Goal: Check status: Check status

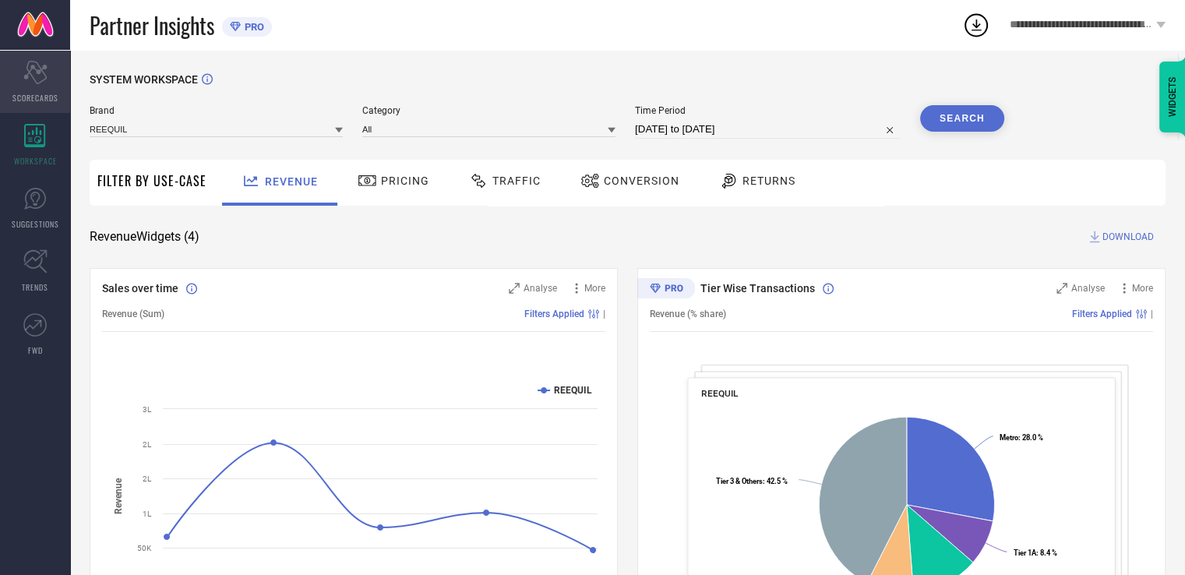
click at [19, 69] on div "Scorecard SCORECARDS" at bounding box center [35, 82] width 70 height 62
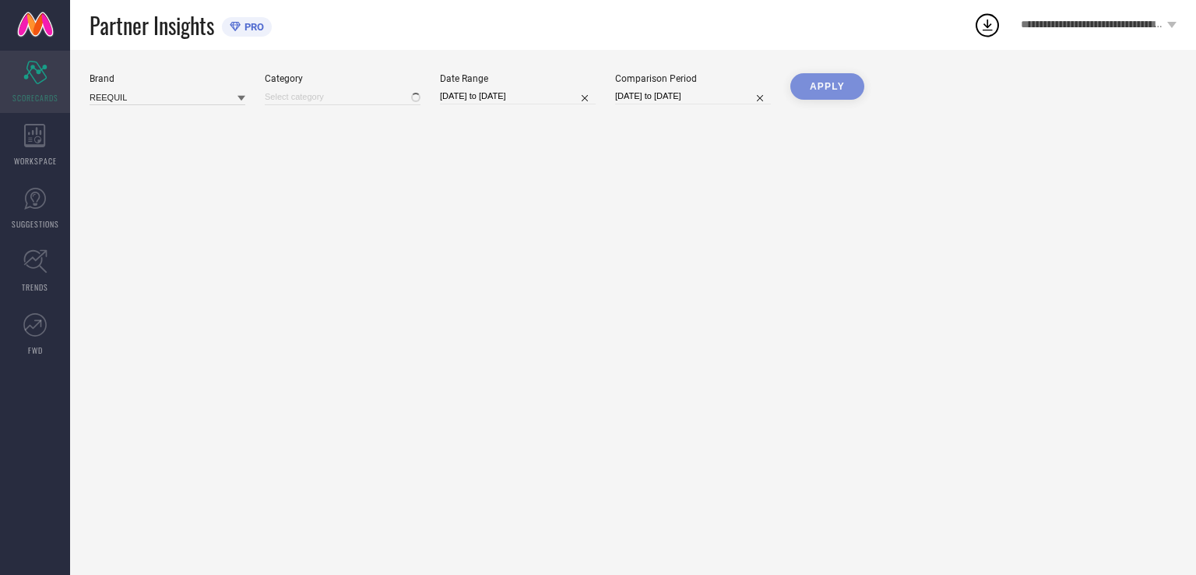
type input "All"
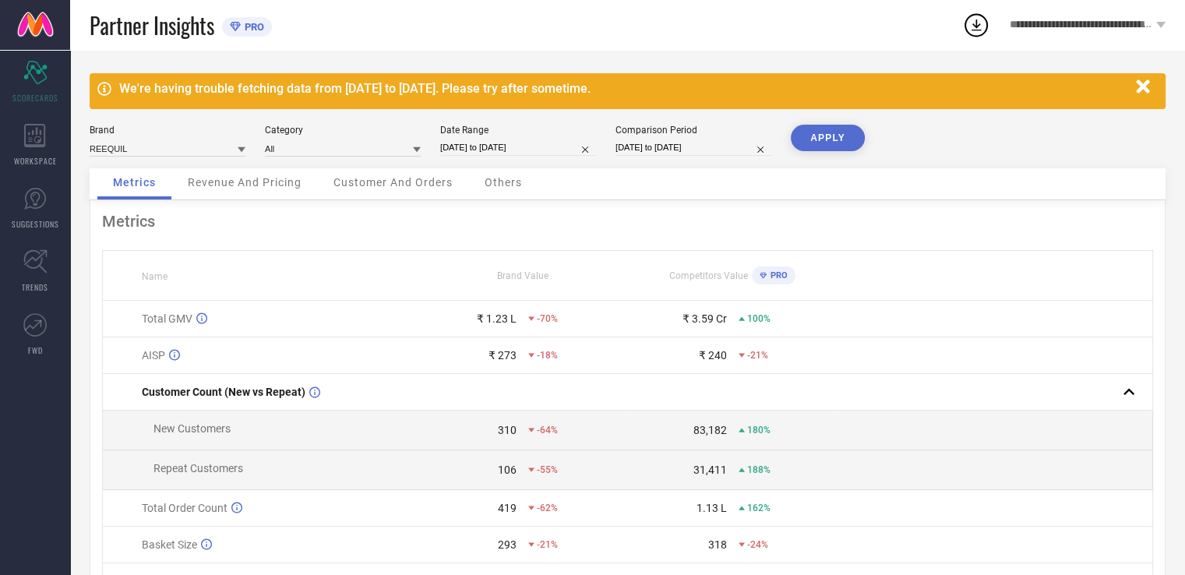
click at [544, 139] on input "[DATE] to [DATE]" at bounding box center [518, 147] width 156 height 16
select select "7"
select select "2025"
select select "8"
select select "2025"
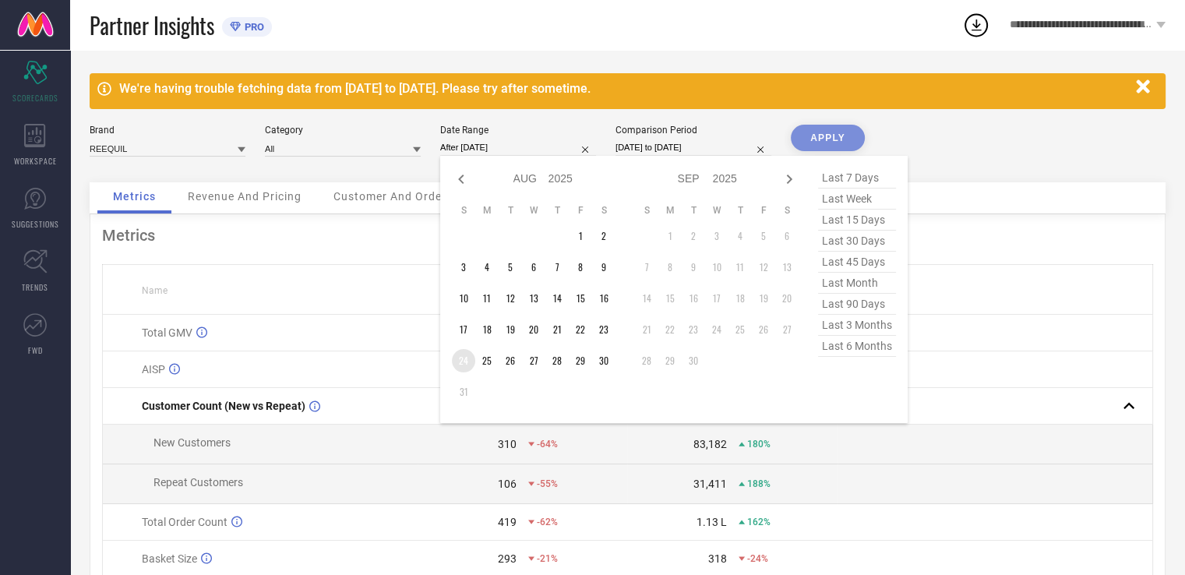
click at [457, 356] on td "24" at bounding box center [463, 360] width 23 height 23
type input "[DATE] to [DATE]"
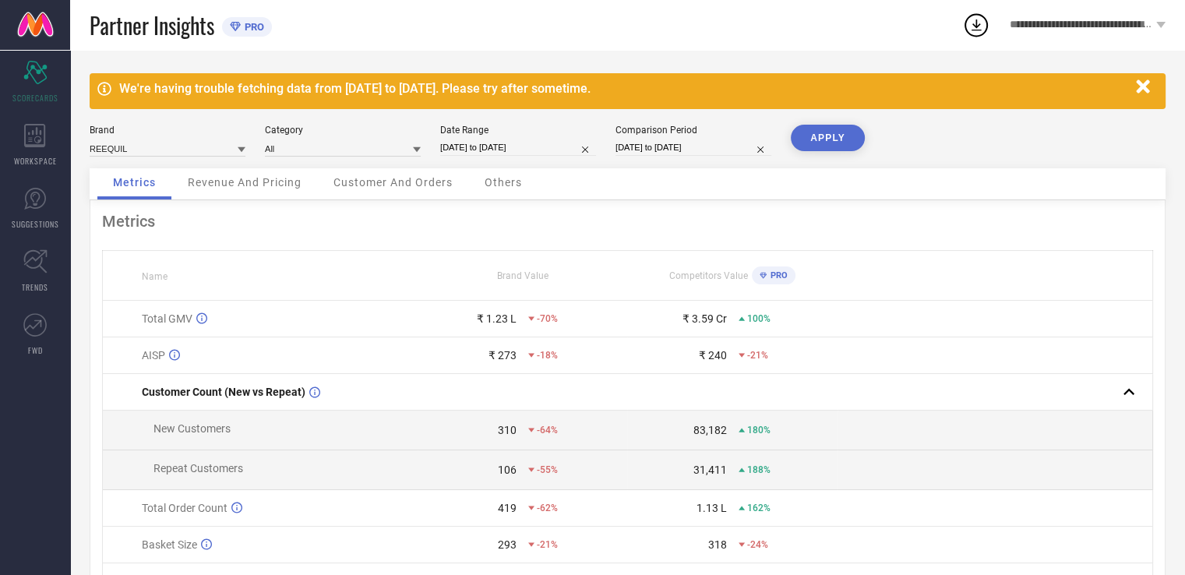
click at [727, 139] on input "[DATE] to [DATE]" at bounding box center [693, 147] width 156 height 16
select select "7"
select select "2024"
select select "8"
select select "2024"
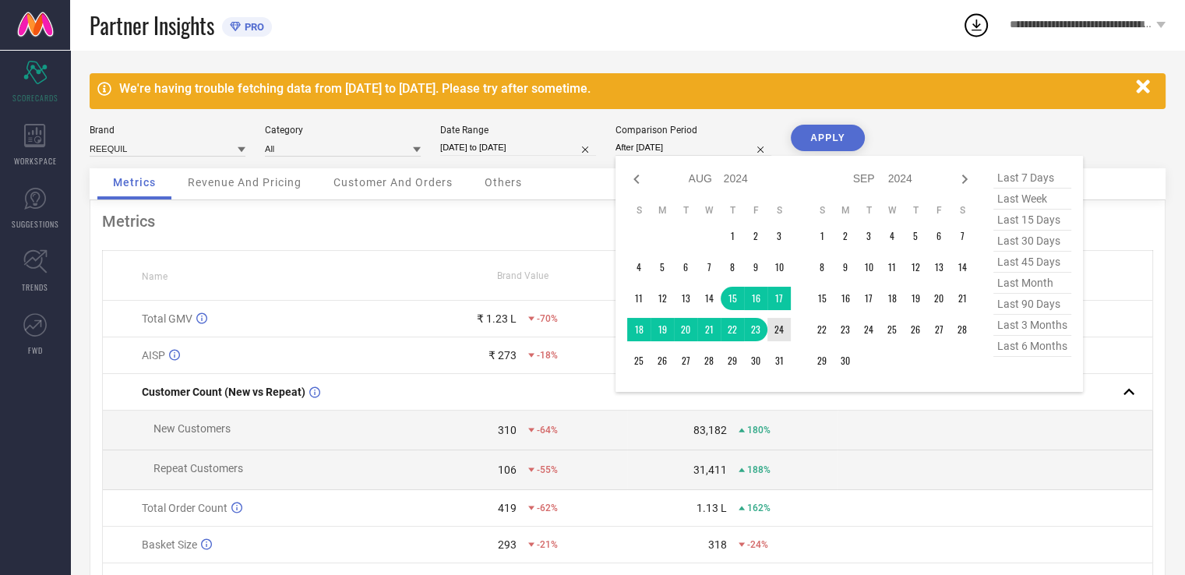
click at [779, 331] on td "24" at bounding box center [778, 329] width 23 height 23
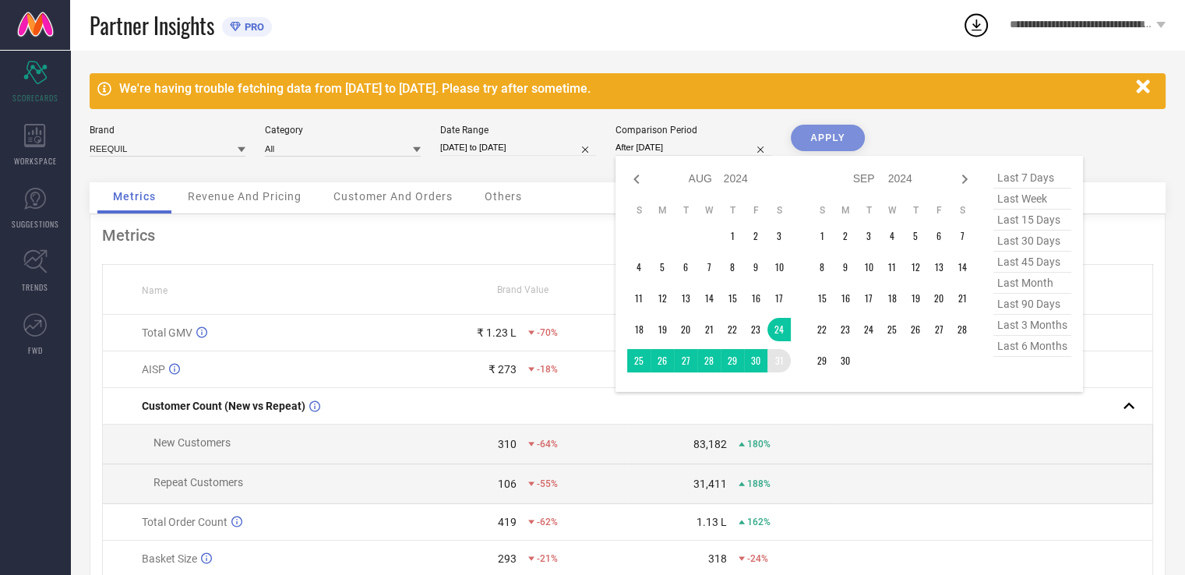
type input "[DATE] to [DATE]"
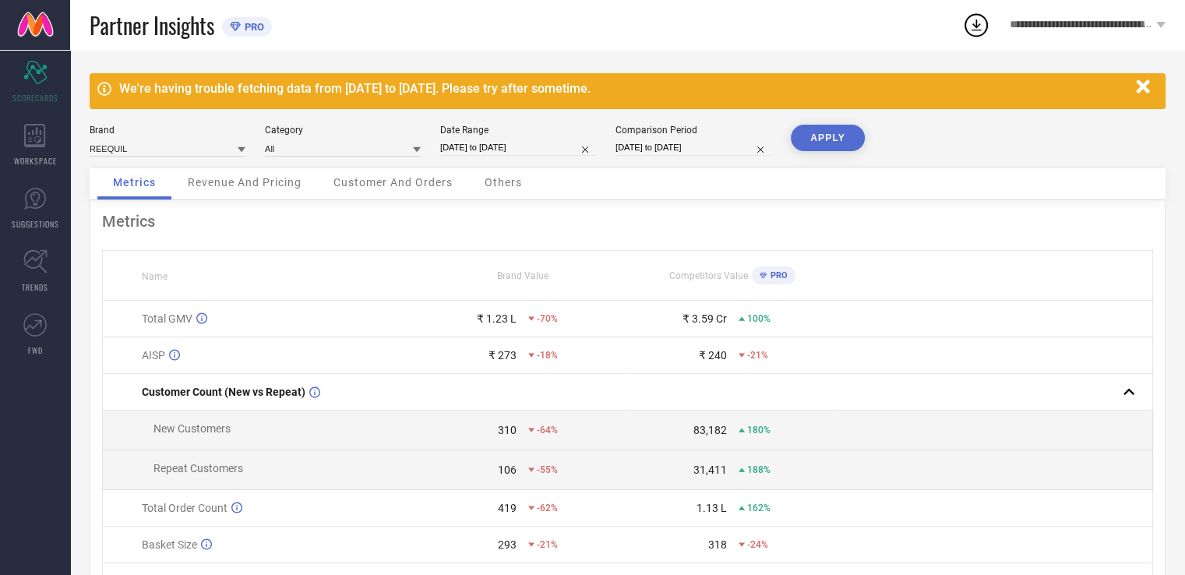
select select "7"
select select "2024"
select select "8"
select select "2024"
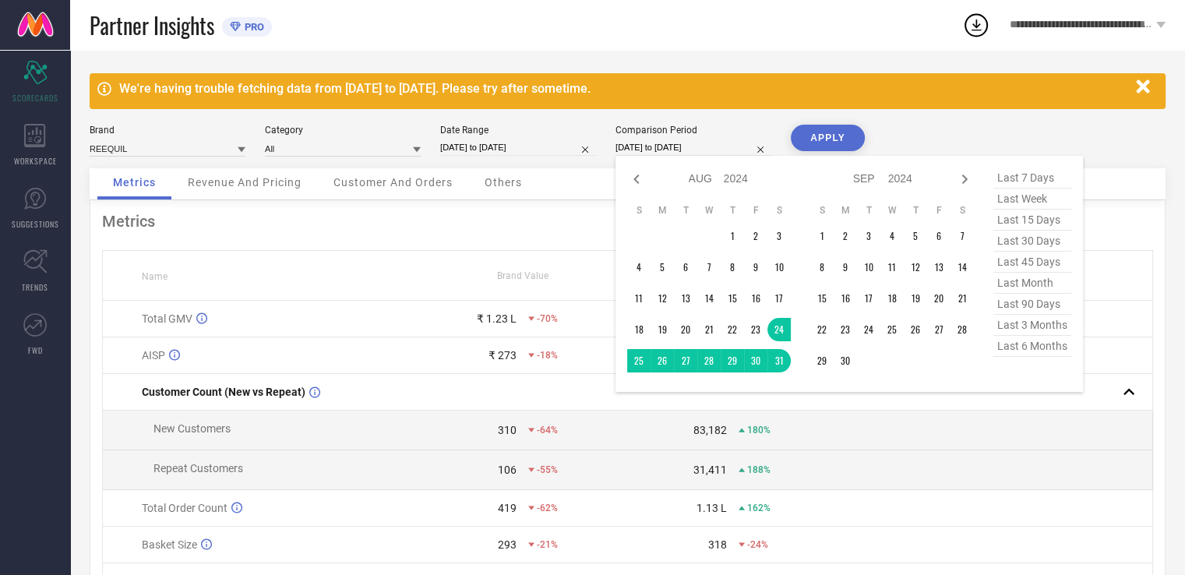
click at [734, 148] on input "[DATE] to [DATE]" at bounding box center [693, 147] width 156 height 16
click at [963, 183] on icon at bounding box center [964, 179] width 19 height 19
select select "8"
select select "2024"
select select "9"
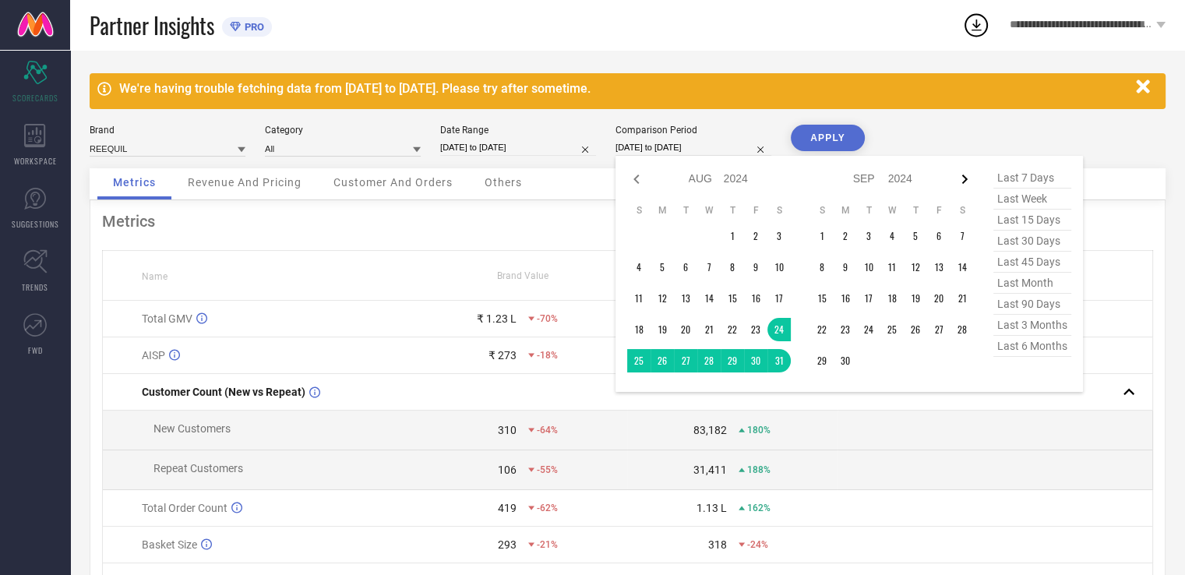
select select "2024"
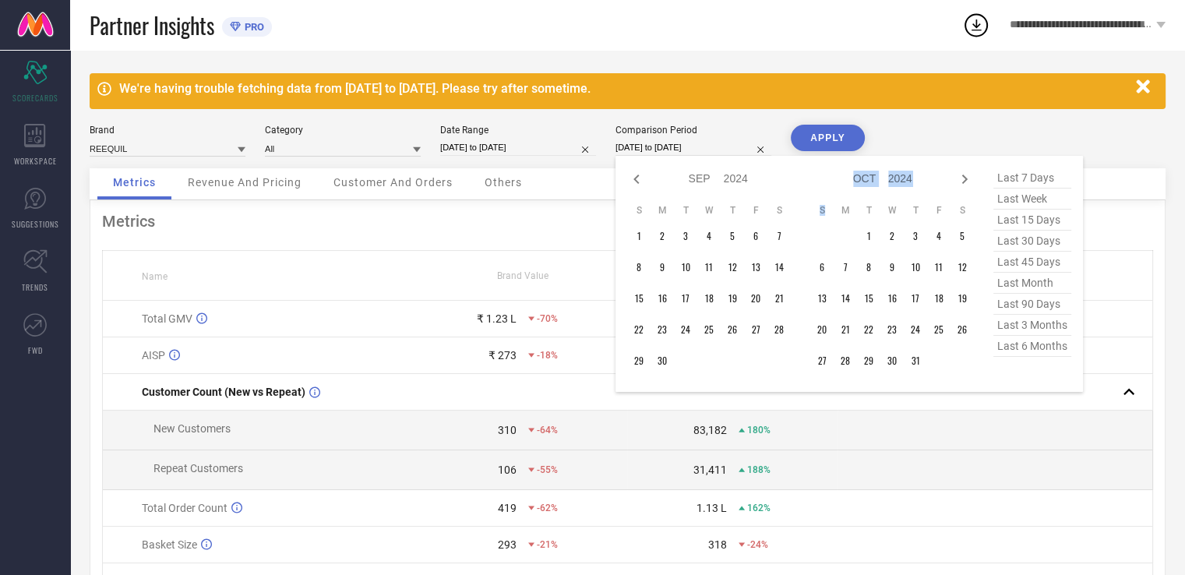
click at [963, 183] on icon at bounding box center [964, 179] width 19 height 19
select select "9"
select select "2024"
select select "10"
select select "2024"
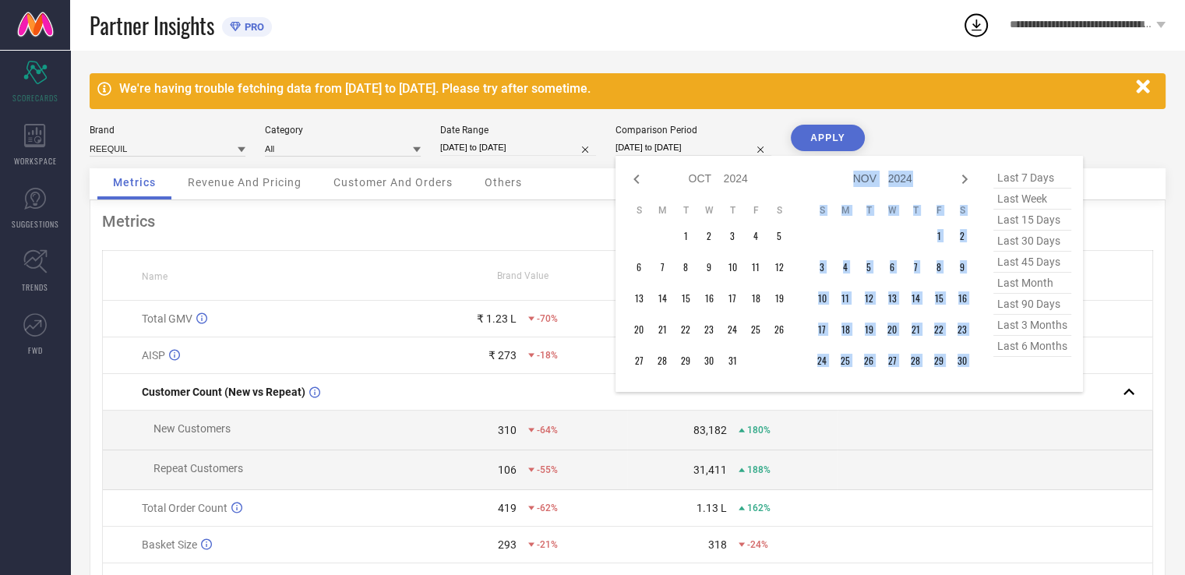
click at [963, 183] on icon at bounding box center [964, 179] width 19 height 19
select select "10"
select select "2024"
select select "11"
select select "2024"
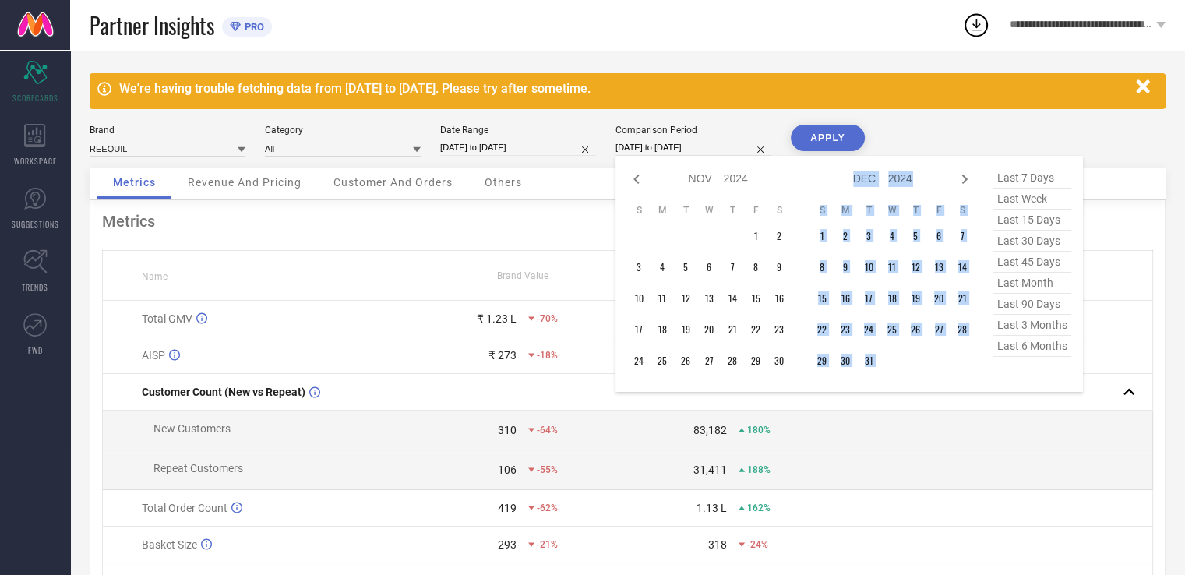
click at [963, 183] on icon at bounding box center [964, 179] width 19 height 19
select select "11"
select select "2024"
select select "2025"
click at [963, 183] on icon at bounding box center [964, 179] width 19 height 19
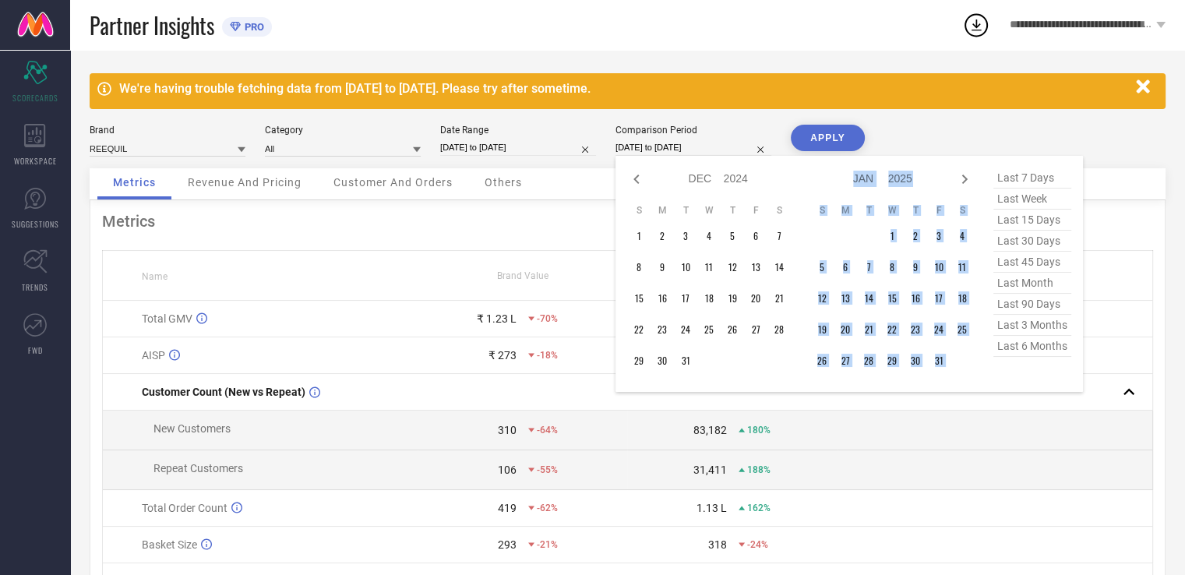
select select "2025"
select select "1"
select select "2025"
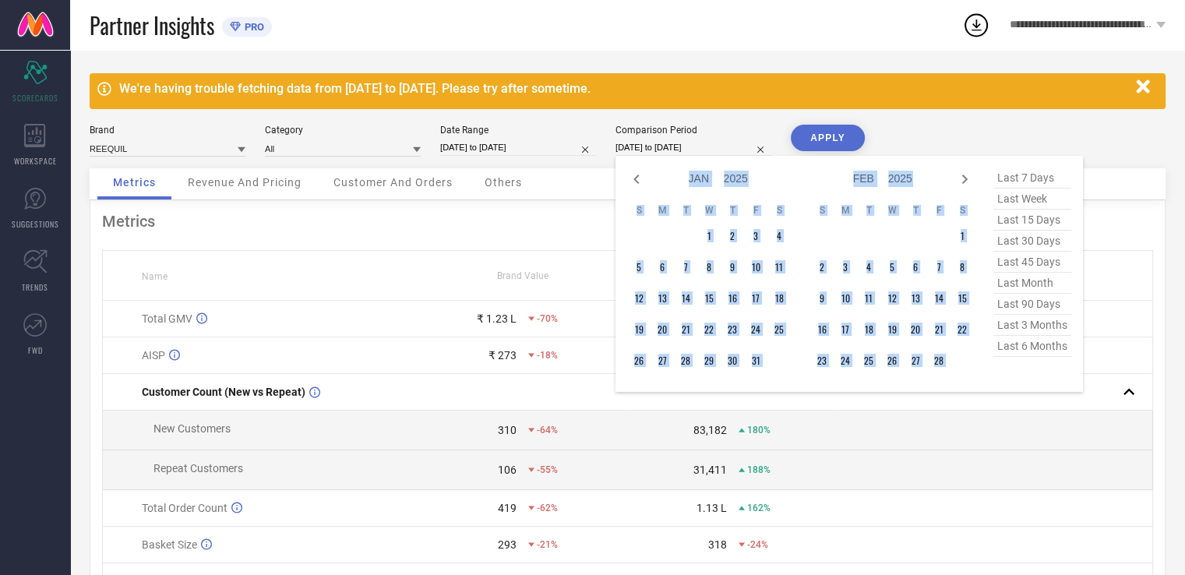
click at [963, 183] on icon at bounding box center [964, 179] width 19 height 19
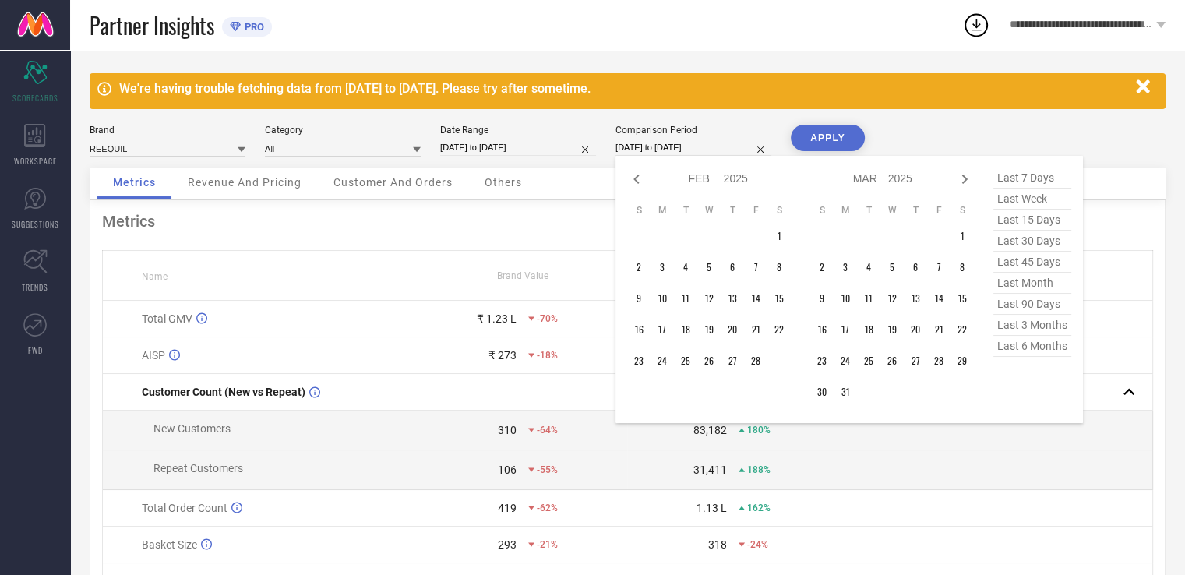
click at [963, 183] on icon at bounding box center [964, 179] width 19 height 19
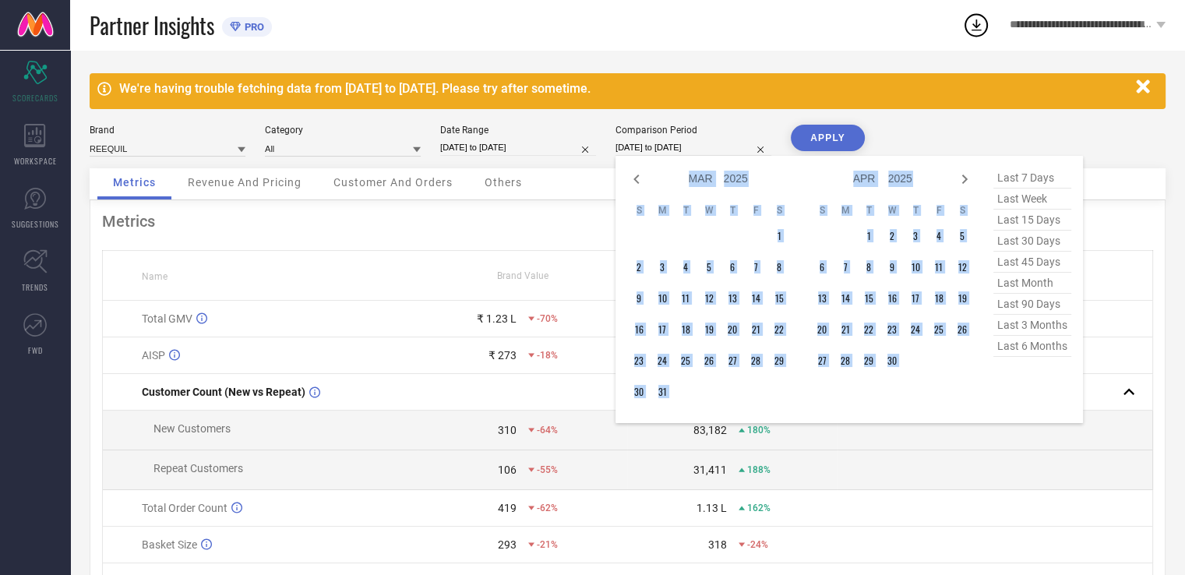
click at [963, 183] on icon at bounding box center [964, 179] width 19 height 19
select select "4"
select select "2025"
select select "5"
select select "2025"
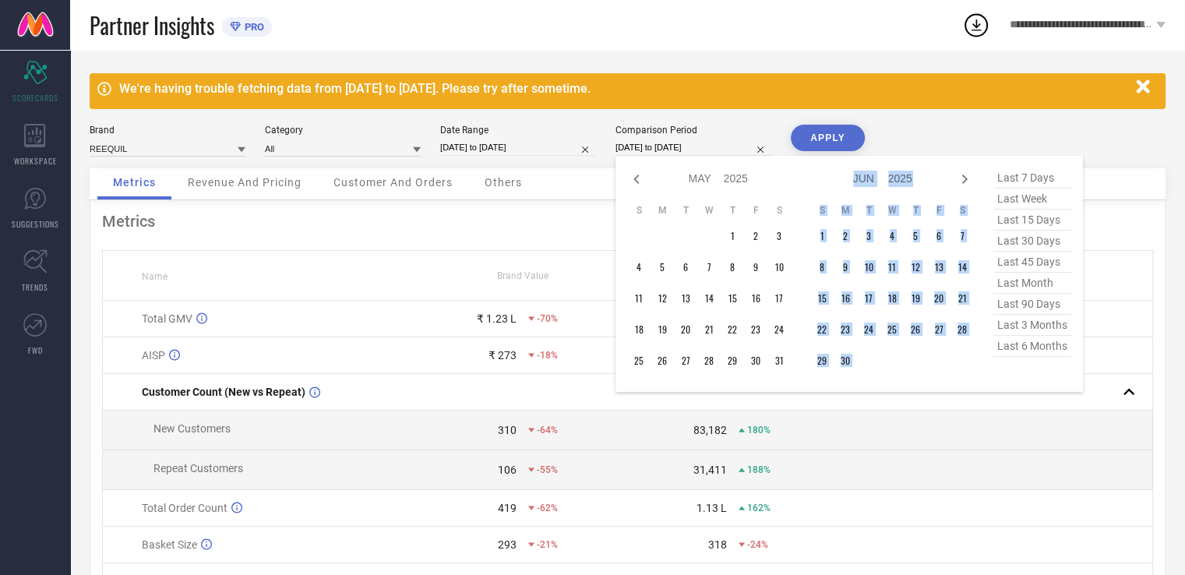
click at [963, 183] on icon at bounding box center [964, 179] width 19 height 19
select select "5"
select select "2025"
select select "6"
select select "2025"
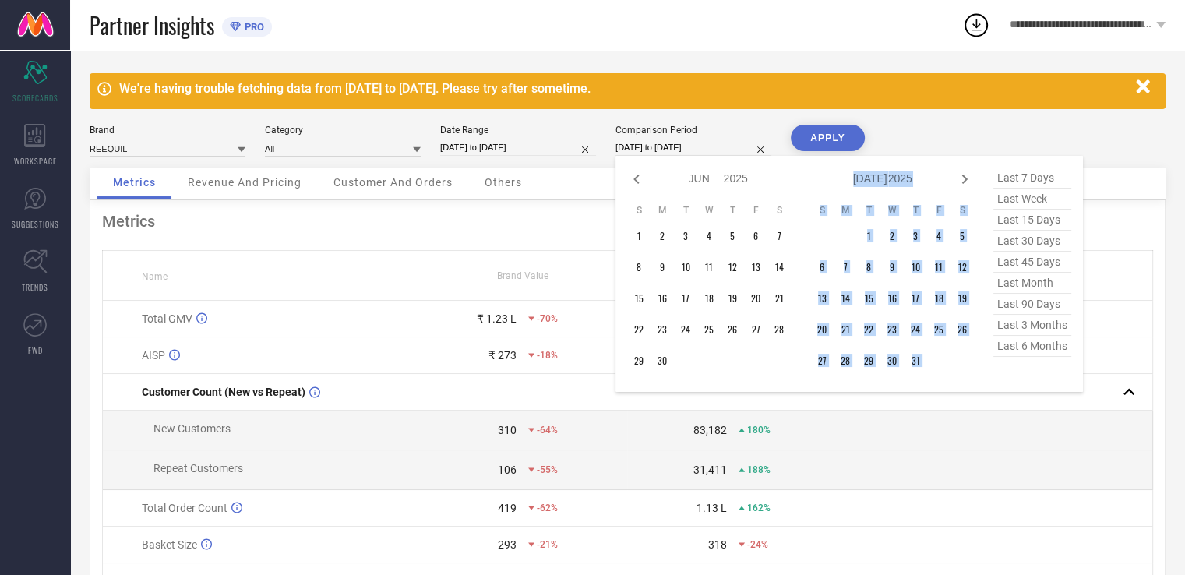
click at [963, 183] on icon at bounding box center [964, 179] width 19 height 19
select select "6"
select select "2025"
select select "7"
select select "2025"
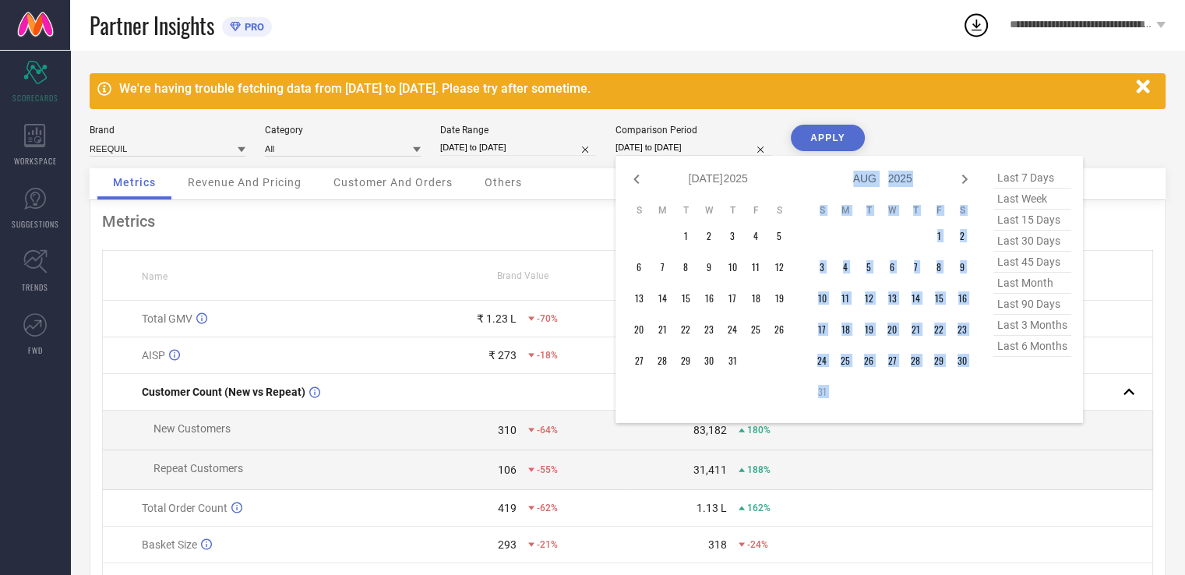
click at [963, 183] on icon at bounding box center [964, 179] width 19 height 19
select select "7"
select select "2025"
select select "8"
select select "2025"
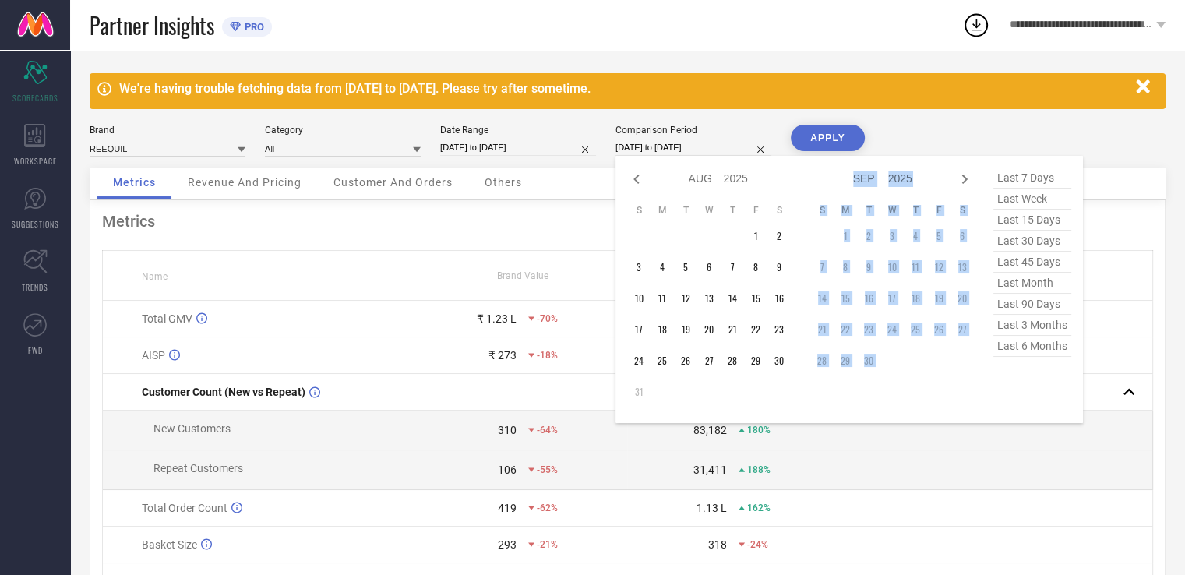
click at [963, 183] on icon at bounding box center [964, 179] width 19 height 19
select select "8"
select select "2025"
select select "9"
select select "2025"
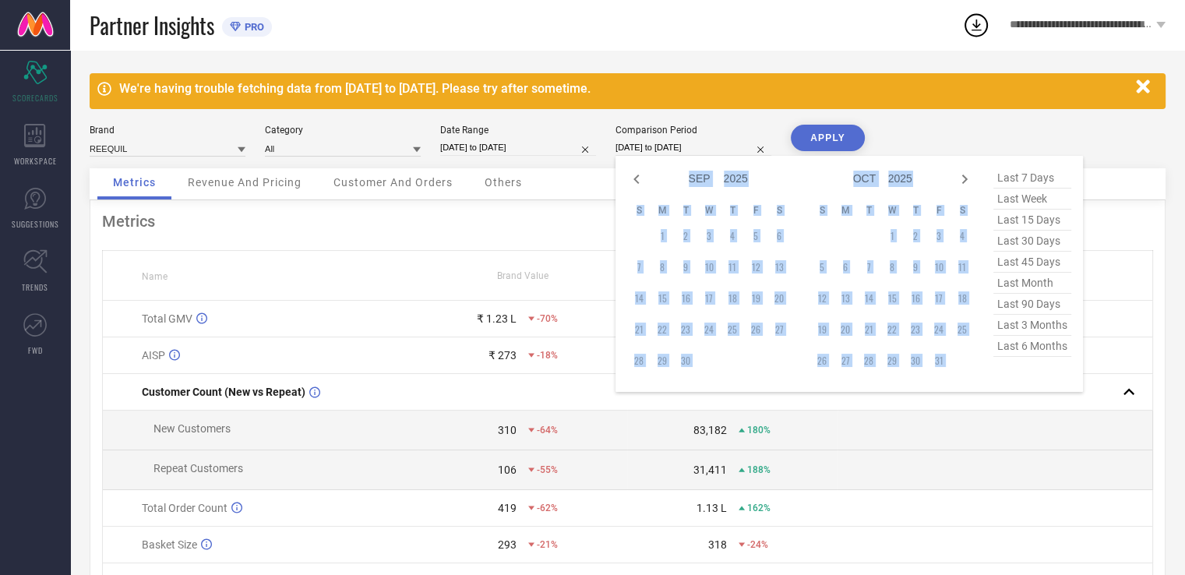
click at [963, 183] on icon at bounding box center [964, 179] width 19 height 19
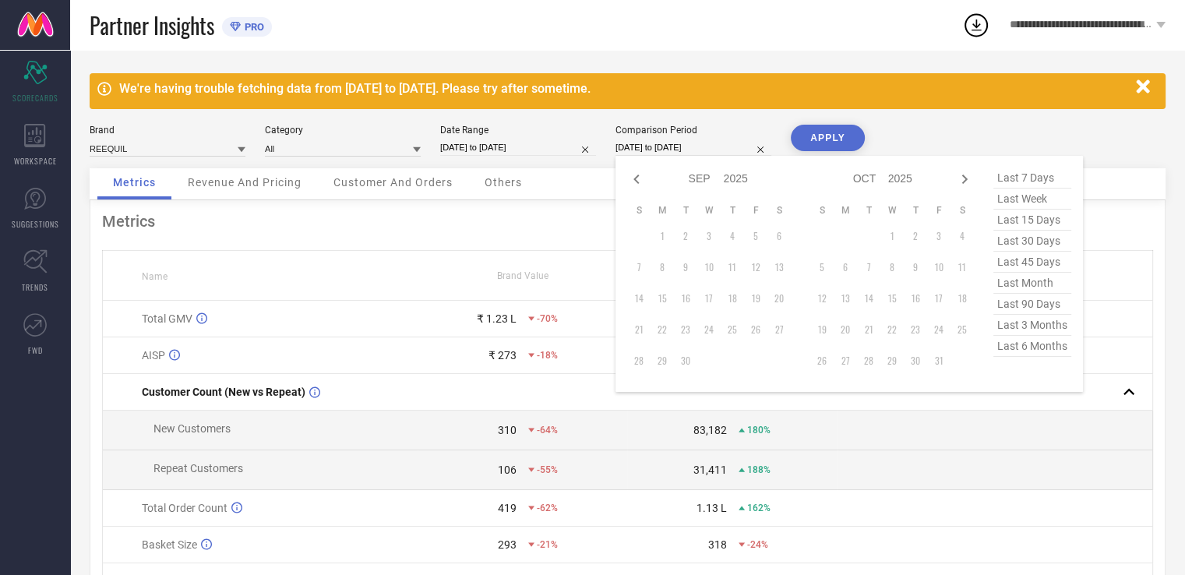
select select "9"
select select "2025"
select select "10"
select select "2025"
click at [963, 183] on icon at bounding box center [964, 179] width 19 height 19
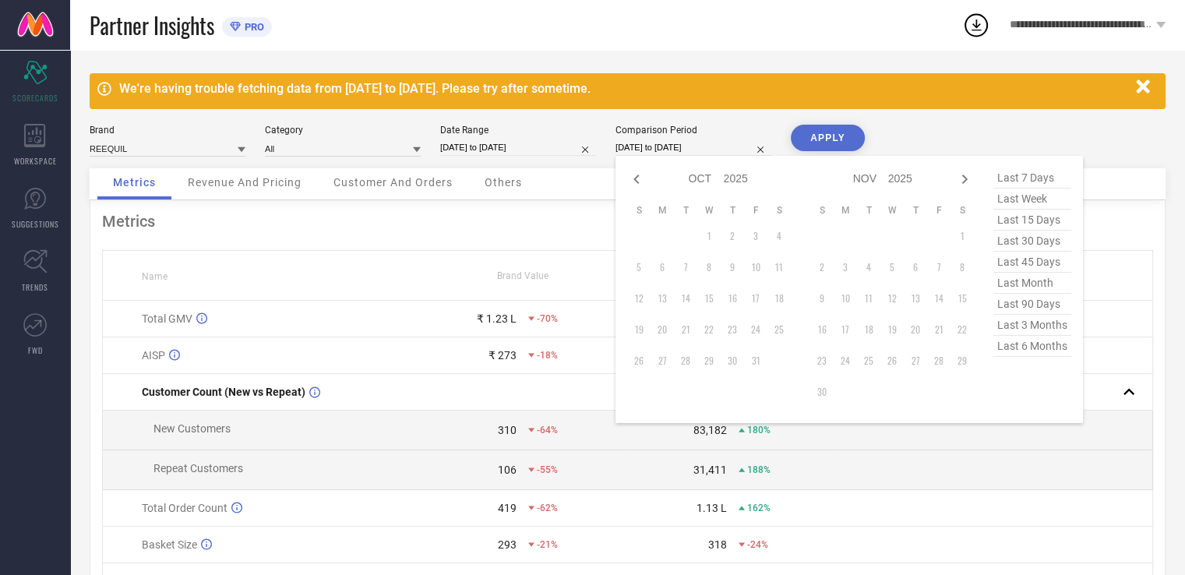
select select "10"
select select "2025"
select select "11"
select select "2025"
click at [636, 176] on icon at bounding box center [635, 178] width 5 height 9
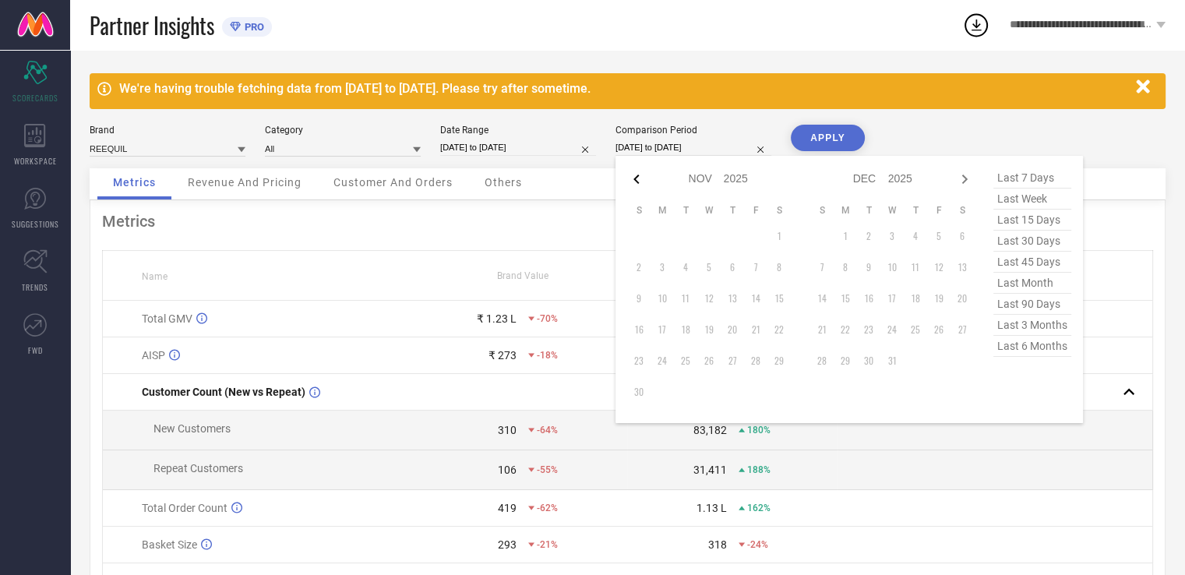
select select "9"
select select "2025"
select select "10"
select select "2025"
click at [636, 176] on icon at bounding box center [635, 178] width 5 height 9
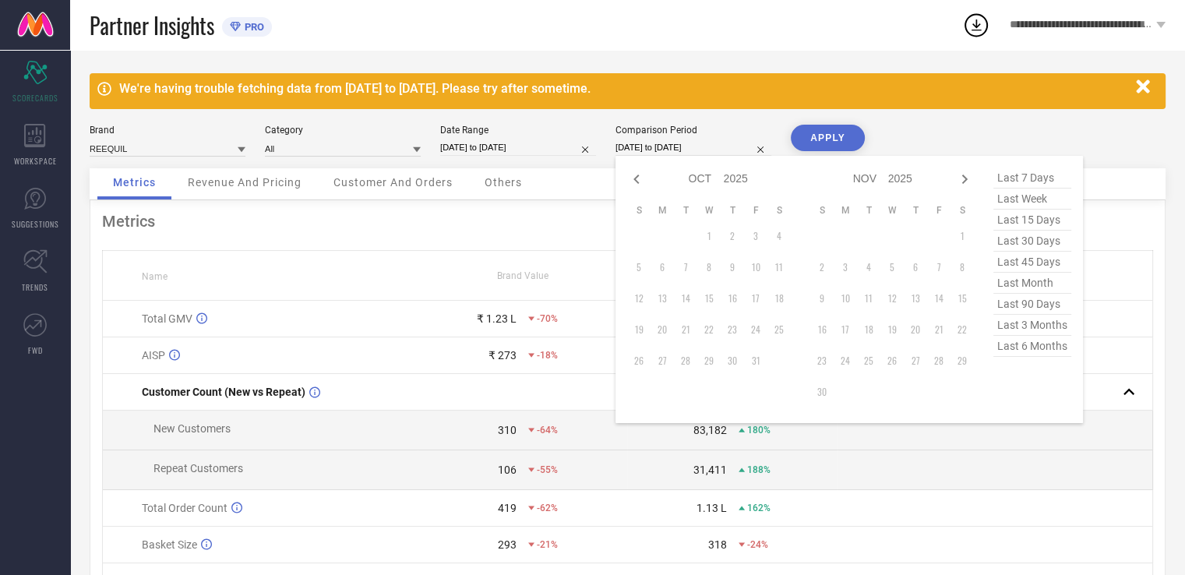
select select "8"
select select "2025"
select select "9"
select select "2025"
click at [636, 176] on icon at bounding box center [635, 178] width 5 height 9
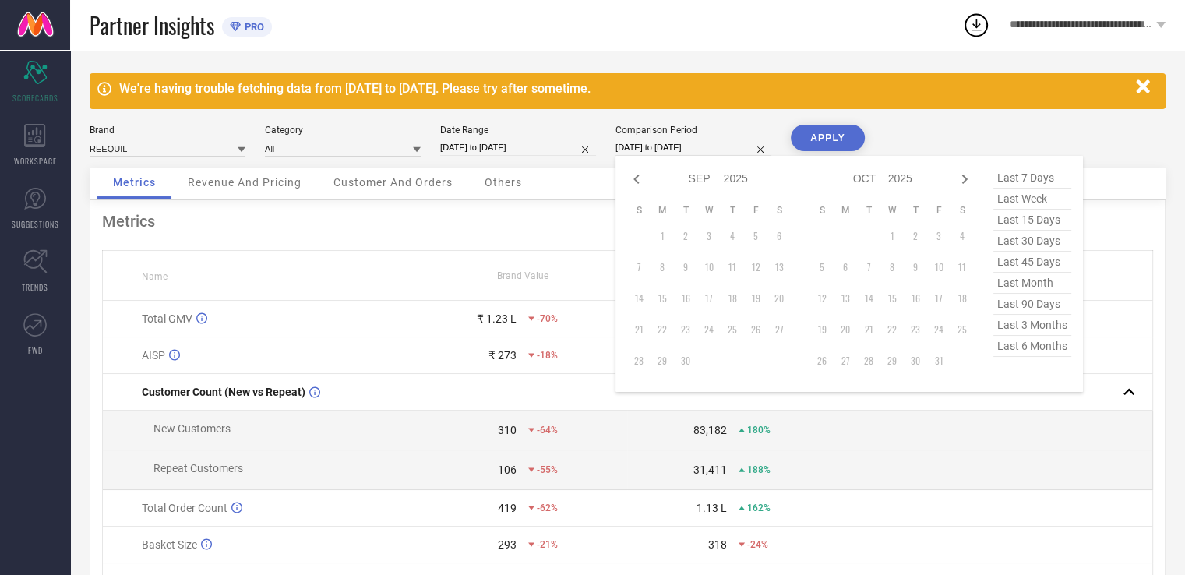
select select "7"
select select "2025"
select select "8"
select select "2025"
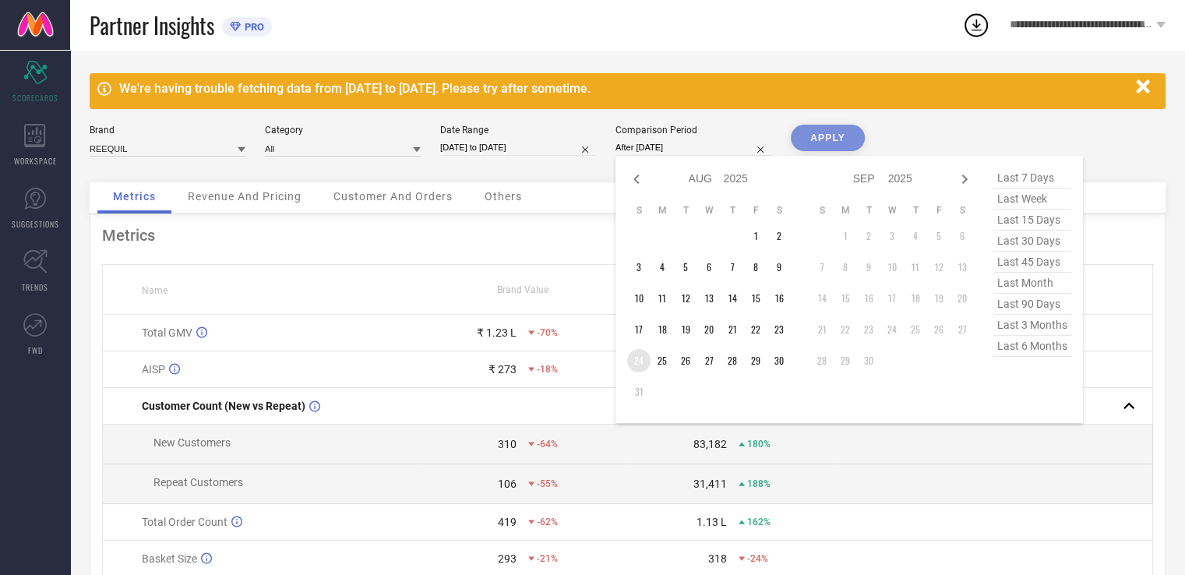
click at [636, 357] on td "24" at bounding box center [638, 360] width 23 height 23
click at [789, 369] on table "S M T W T F S 1 2 3 4 5 6 7 8 9 10 11 12 13 14 15 16 17 18 19 20 21 22 23 24 25…" at bounding box center [709, 303] width 164 height 215
type input "[DATE] to [DATE]"
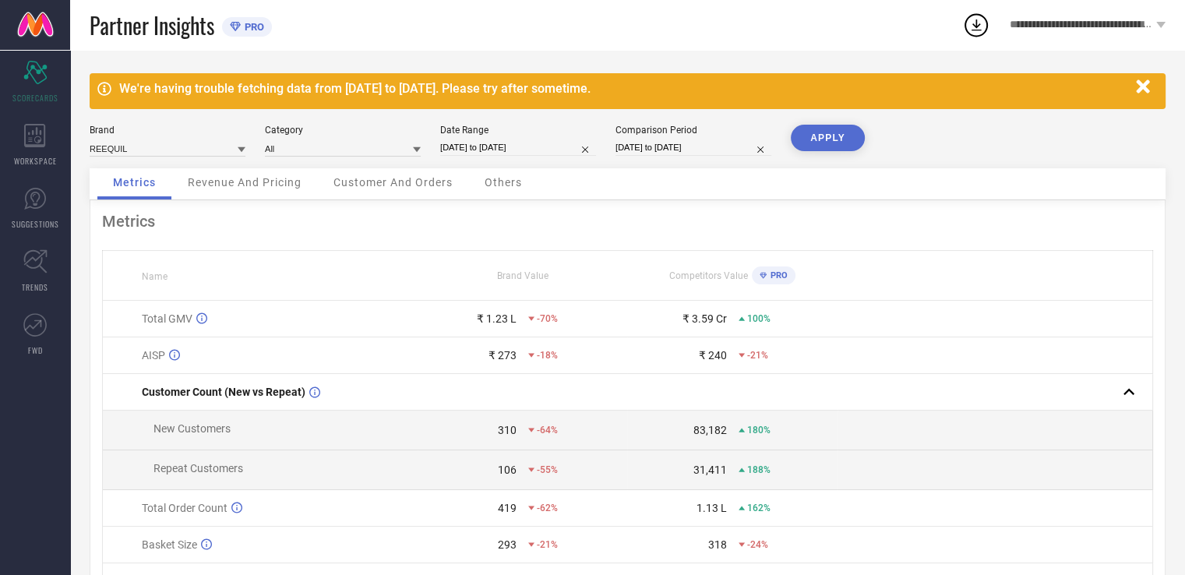
click at [819, 132] on button "APPLY" at bounding box center [827, 138] width 74 height 26
click at [514, 186] on span "Others" at bounding box center [502, 182] width 37 height 12
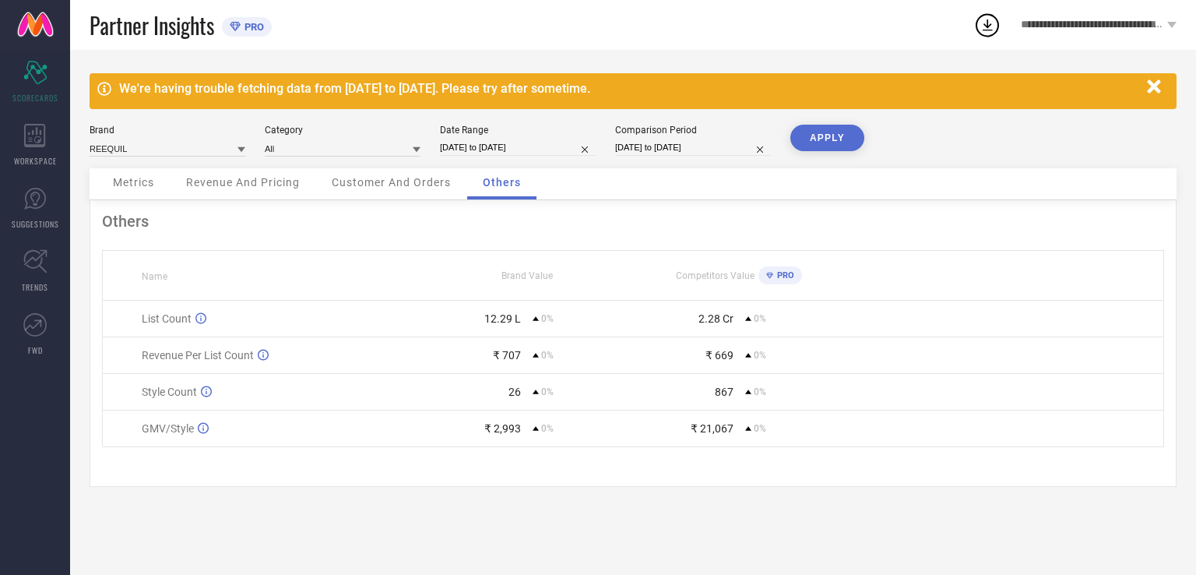
click at [140, 185] on span "Metrics" at bounding box center [133, 182] width 41 height 12
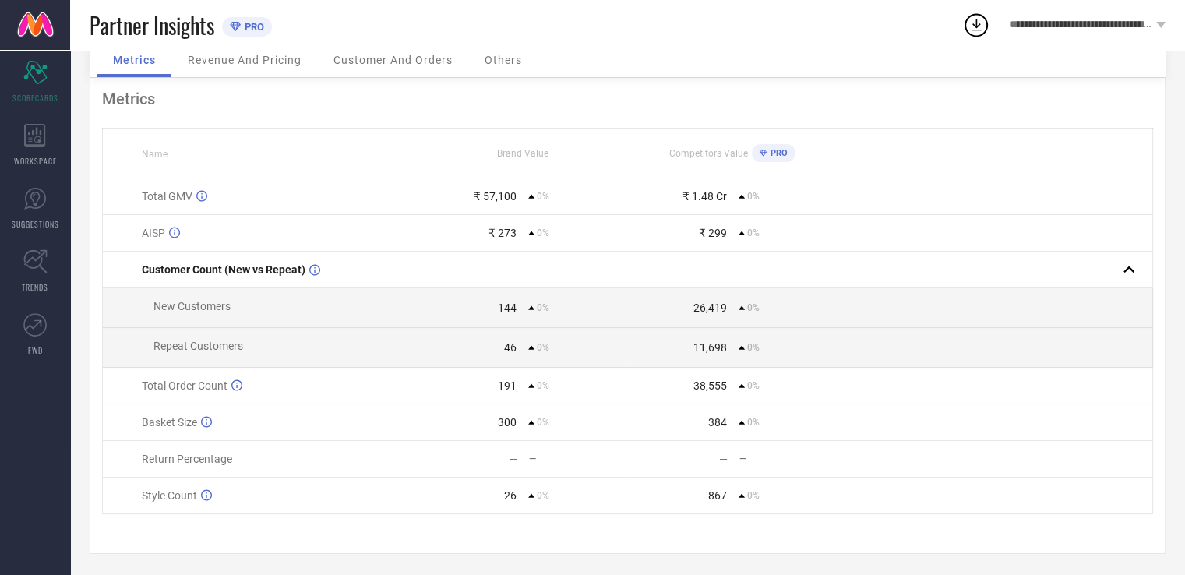
scroll to position [131, 0]
click at [25, 143] on icon at bounding box center [34, 135] width 21 height 23
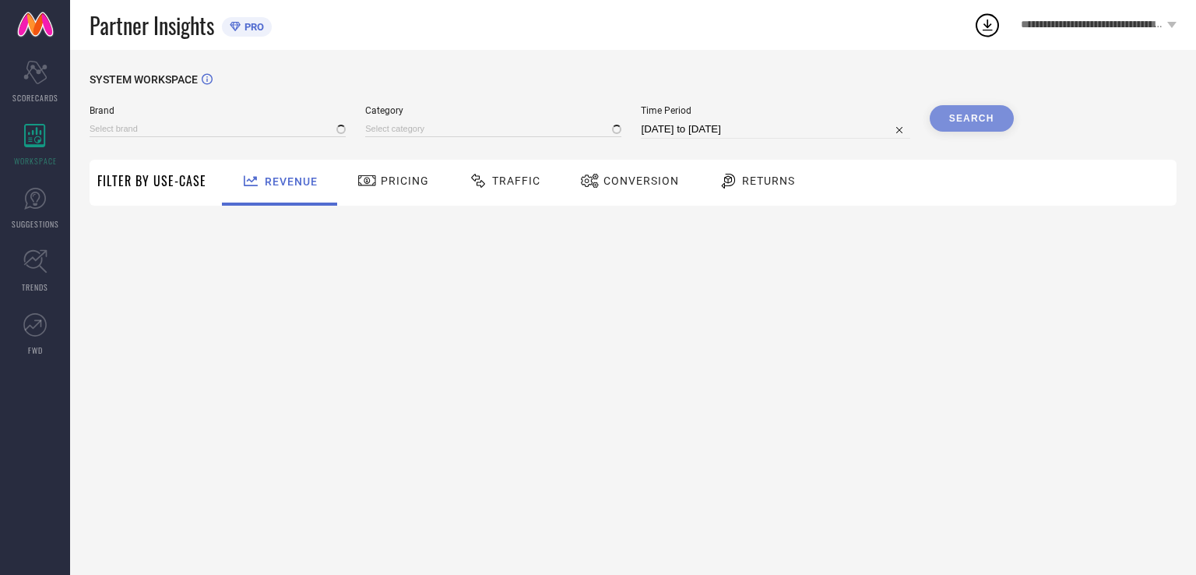
type input "REEQUIL"
type input "All"
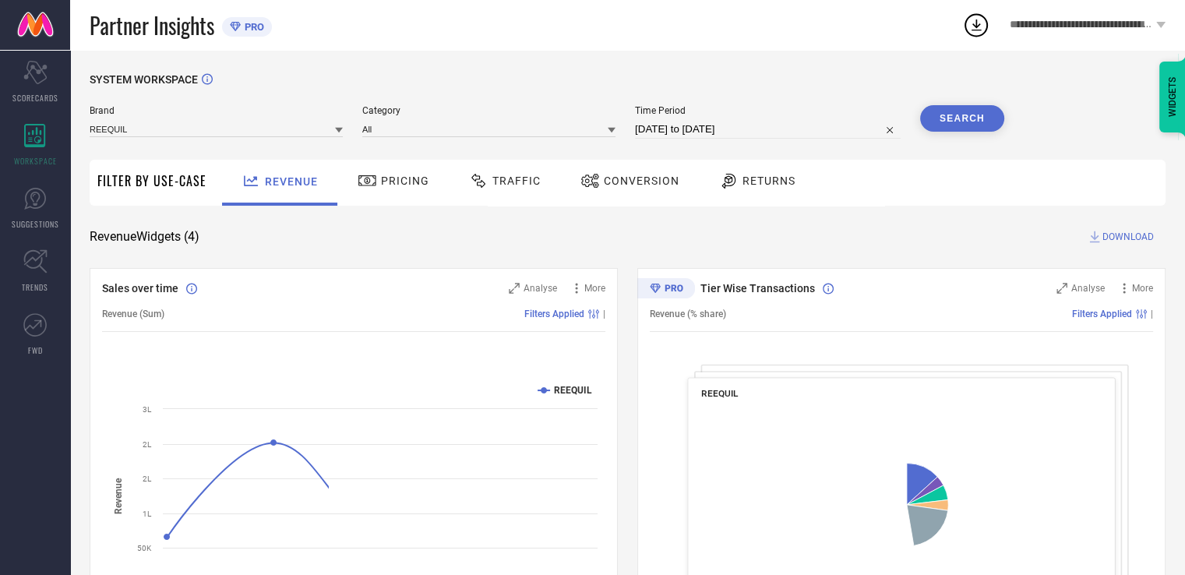
click at [635, 175] on span "Conversion" at bounding box center [642, 180] width 76 height 12
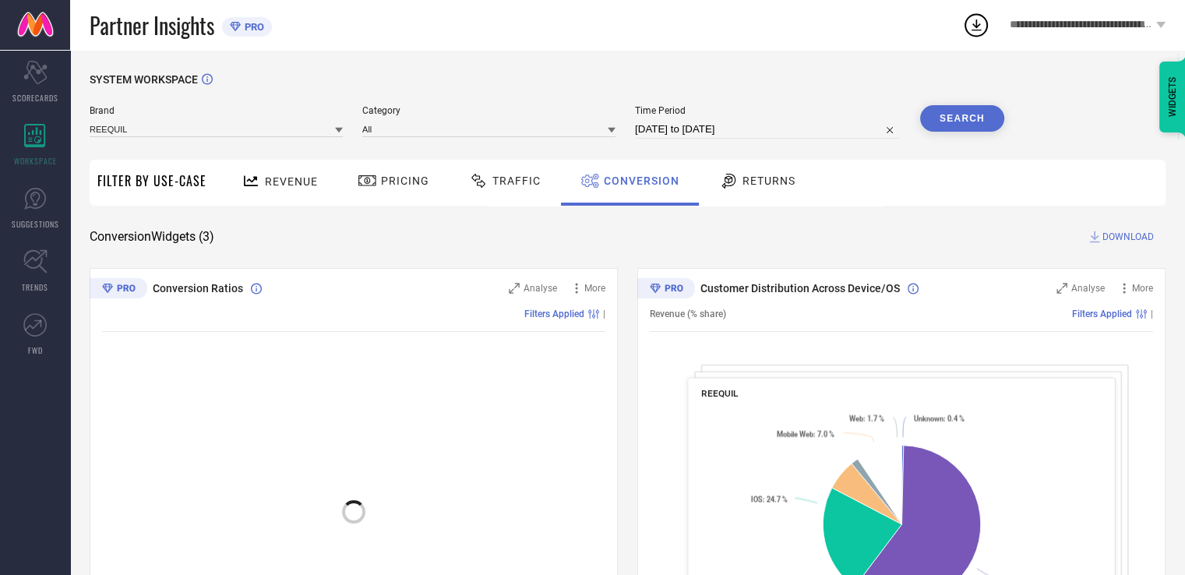
select select "6"
select select "2025"
select select "7"
select select "2025"
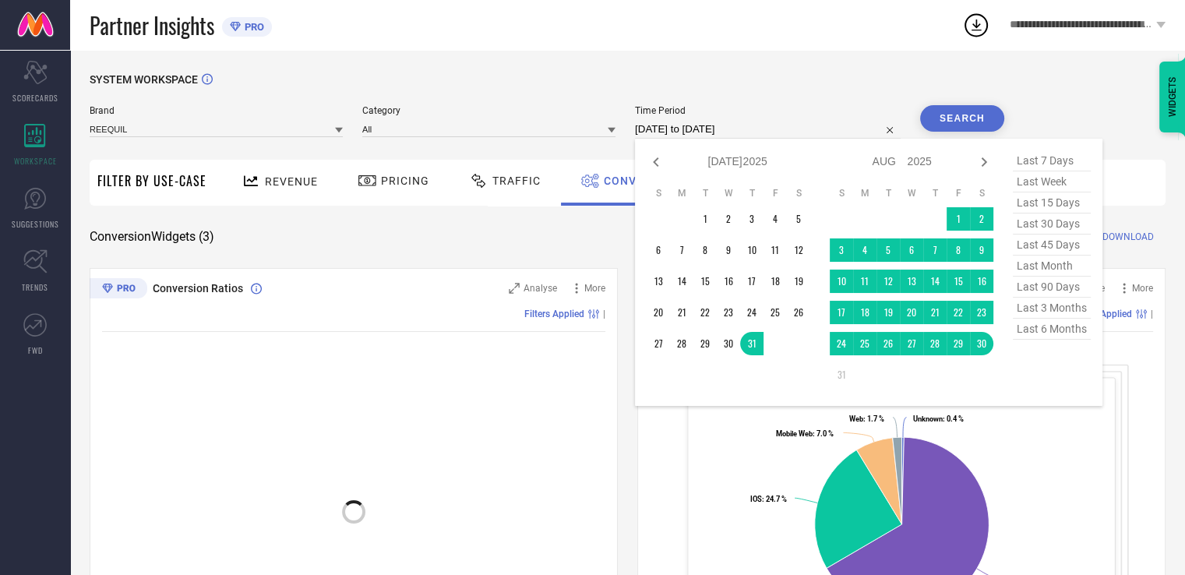
click at [706, 132] on input "[DATE] to [DATE]" at bounding box center [768, 129] width 266 height 19
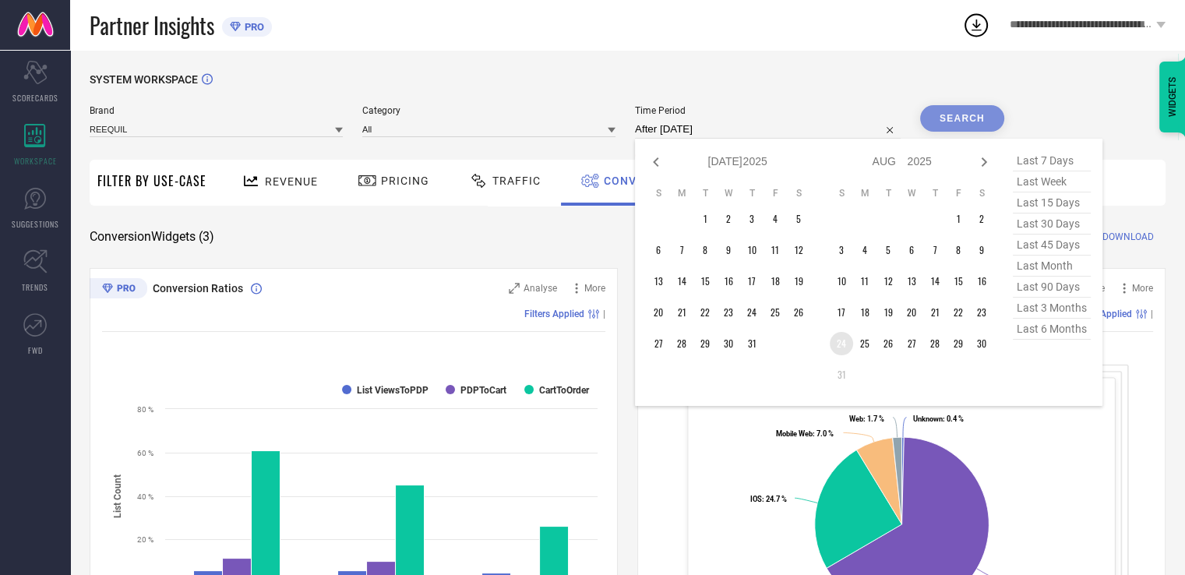
click at [841, 343] on td "24" at bounding box center [840, 343] width 23 height 23
type input "[DATE] to [DATE]"
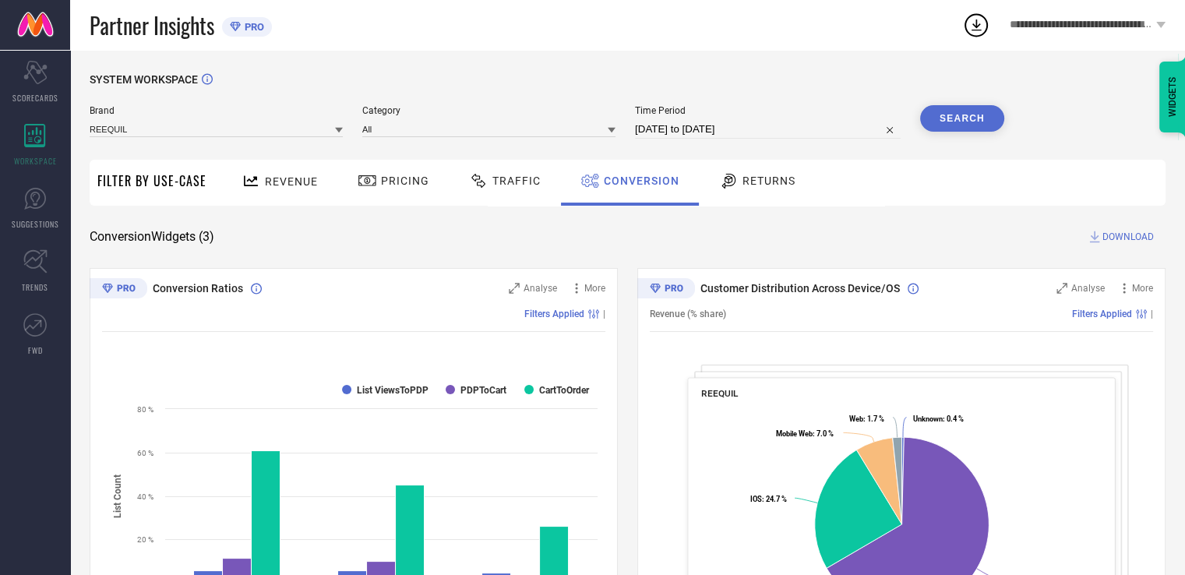
click at [948, 124] on button "Search" at bounding box center [962, 118] width 84 height 26
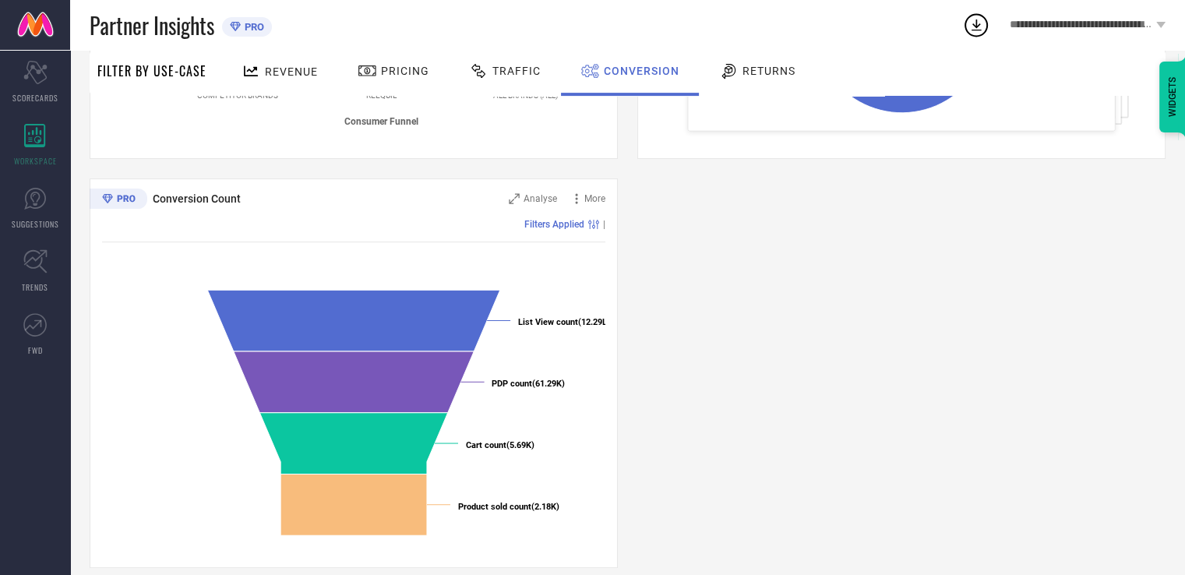
scroll to position [516, 0]
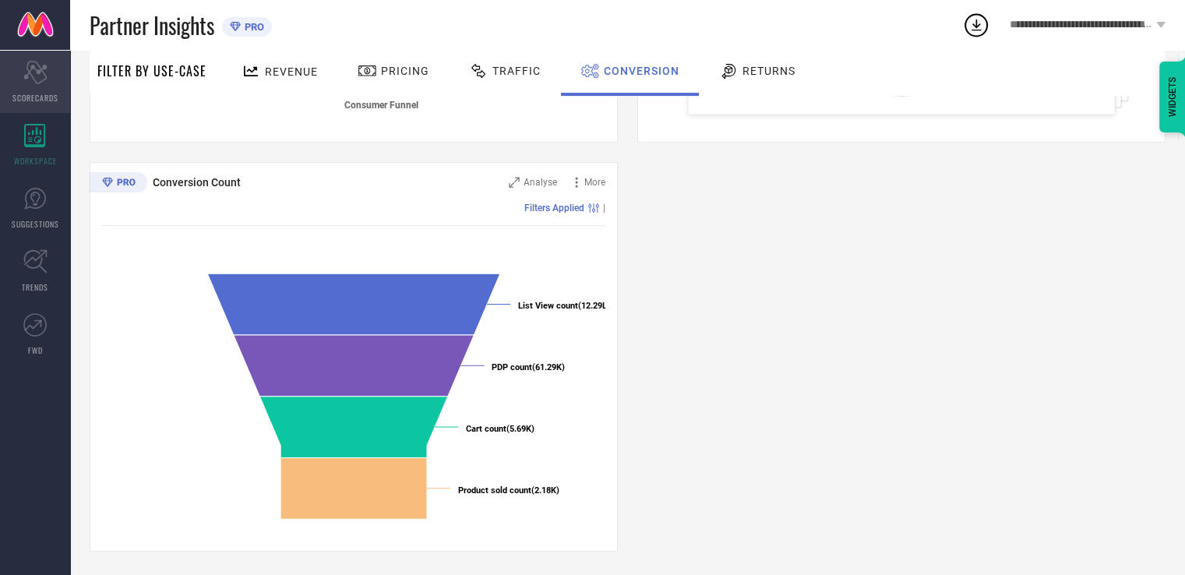
click at [40, 81] on icon at bounding box center [34, 72] width 23 height 23
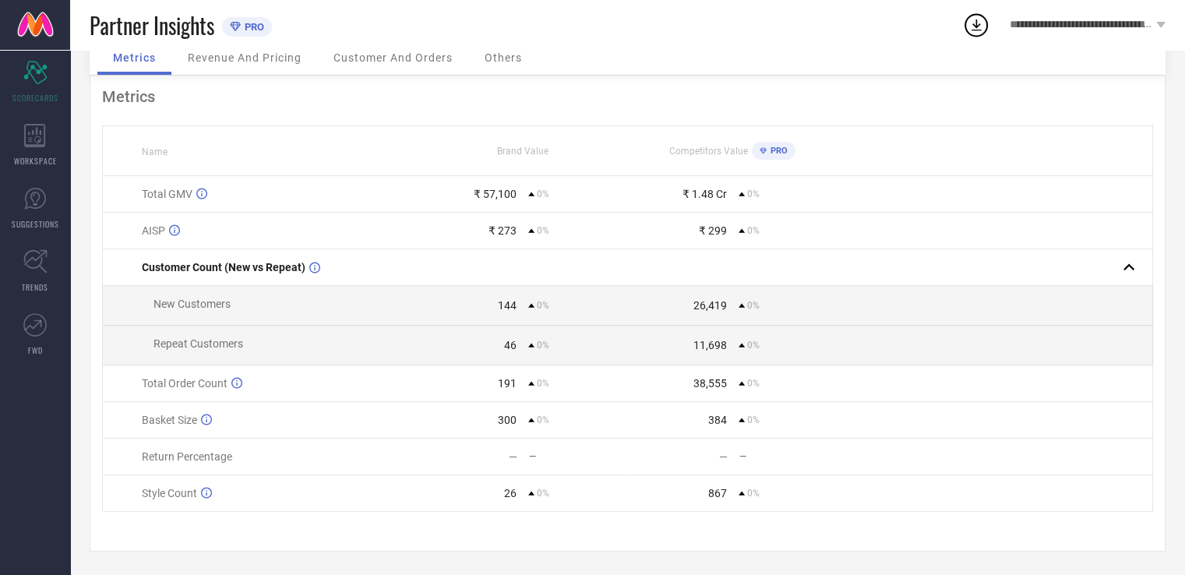
scroll to position [131, 0]
